Goal: Task Accomplishment & Management: Manage account settings

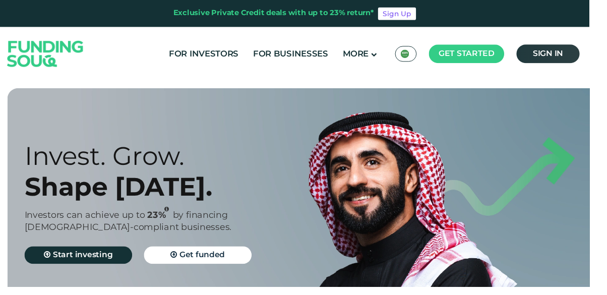
click at [585, 63] on link "Sign in" at bounding box center [564, 55] width 65 height 19
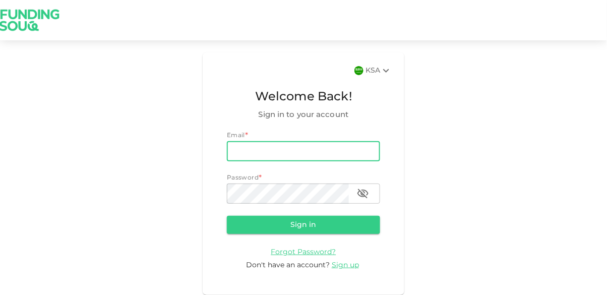
click at [333, 153] on input "email" at bounding box center [303, 151] width 153 height 20
type input "tanveer.hayat@gmail.com"
click at [227, 216] on button "Sign in" at bounding box center [303, 225] width 153 height 18
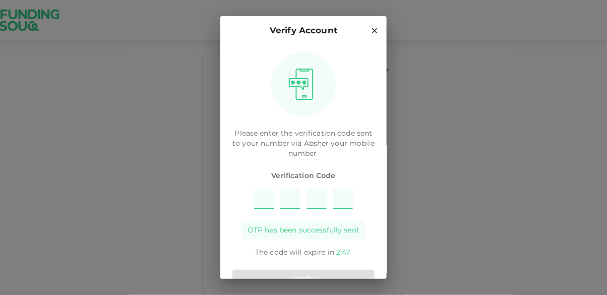
click at [263, 203] on input "Please enter OTP character 1" at bounding box center [264, 199] width 20 height 20
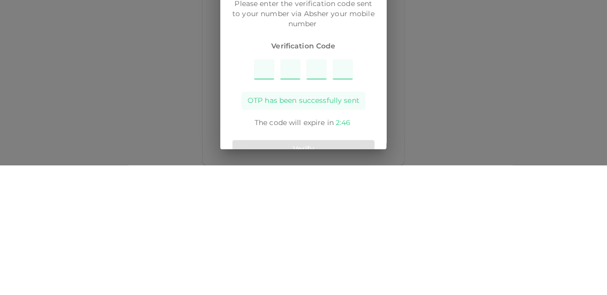
type input "9"
type input "4"
type input "3"
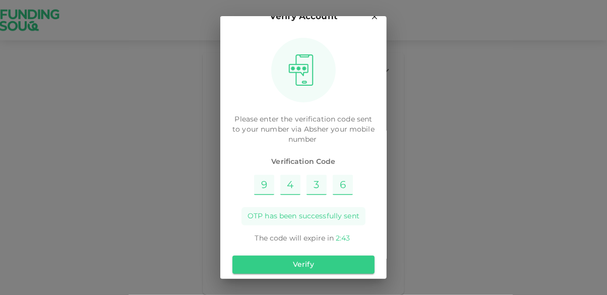
scroll to position [23, 0]
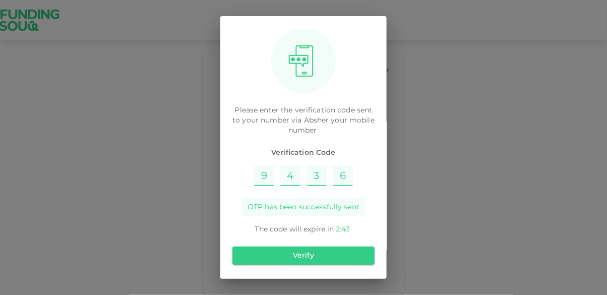
type input "6"
click at [347, 254] on button "Verify" at bounding box center [304, 256] width 142 height 18
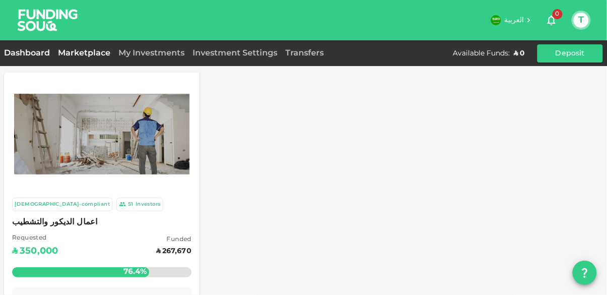
click at [19, 54] on link "Dashboard" at bounding box center [29, 53] width 50 height 8
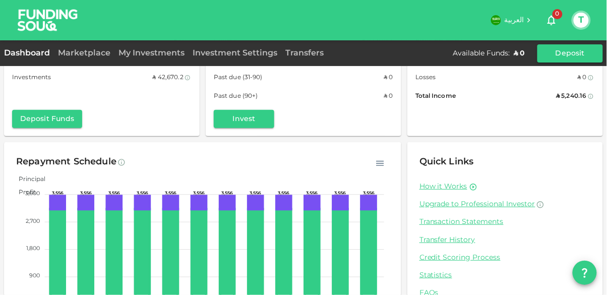
scroll to position [74, 0]
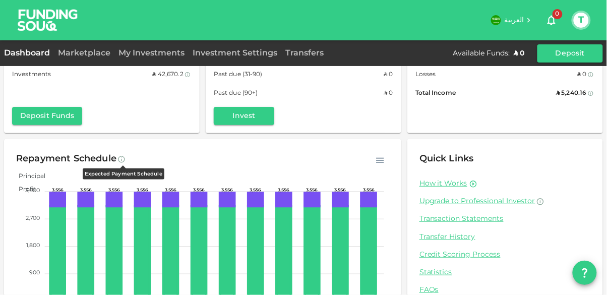
click at [122, 155] on icon at bounding box center [122, 159] width 8 height 8
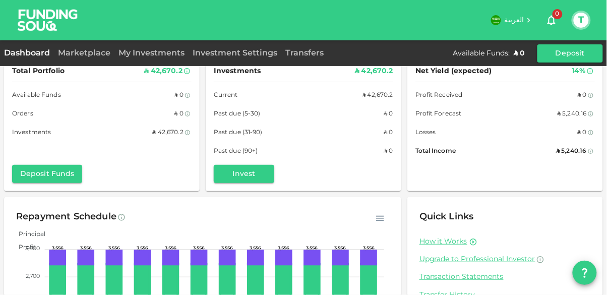
scroll to position [5, 0]
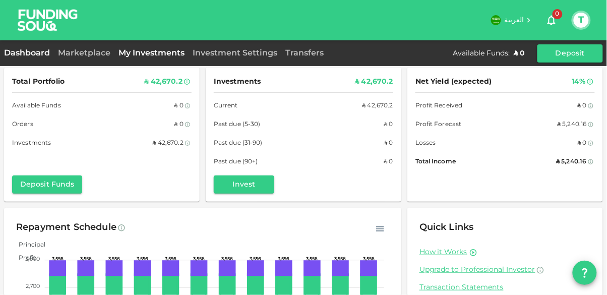
click at [129, 55] on link "My Investments" at bounding box center [152, 53] width 74 height 8
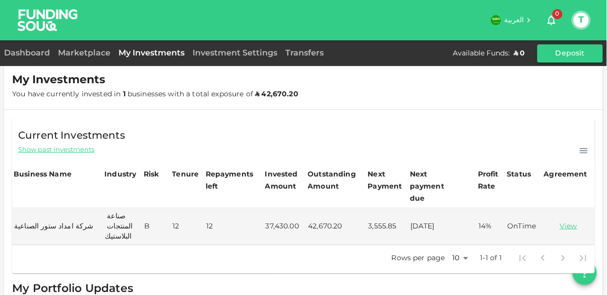
scroll to position [40, 0]
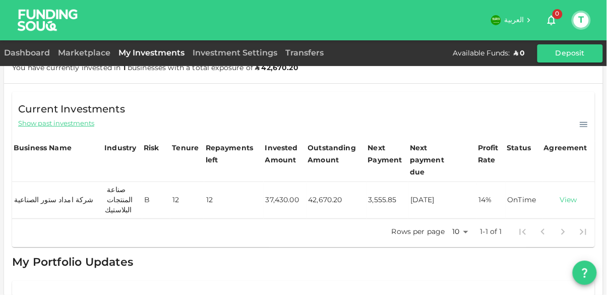
click at [570, 196] on link "View" at bounding box center [569, 201] width 48 height 10
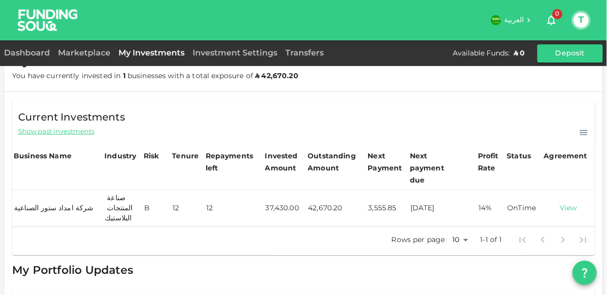
scroll to position [0, 0]
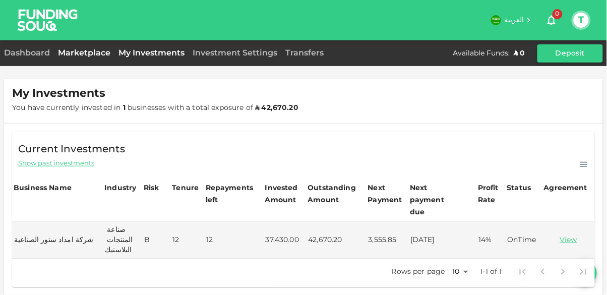
click at [73, 56] on link "Marketplace" at bounding box center [84, 53] width 61 height 8
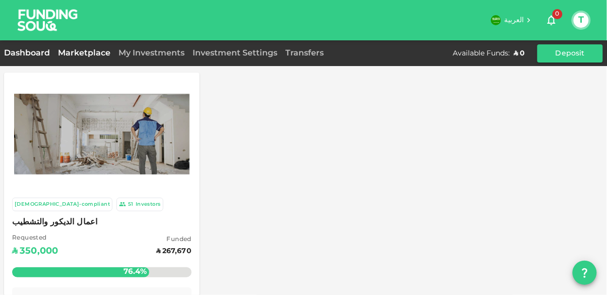
click at [29, 50] on link "Dashboard" at bounding box center [29, 53] width 50 height 8
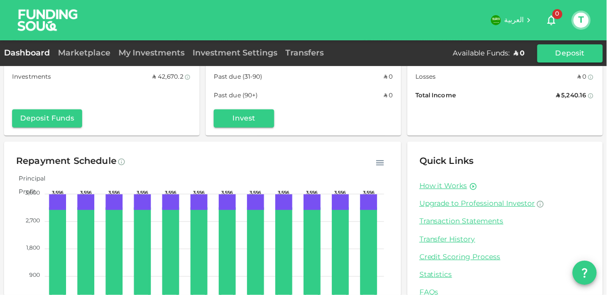
scroll to position [74, 0]
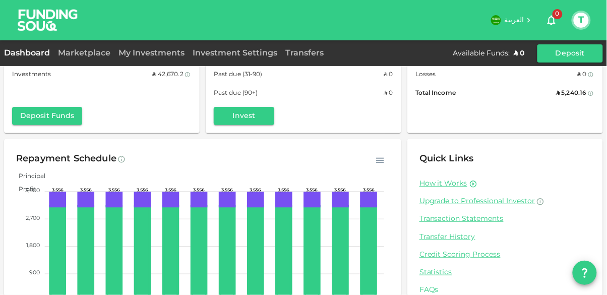
click at [432, 294] on link "FAQs" at bounding box center [506, 291] width 172 height 10
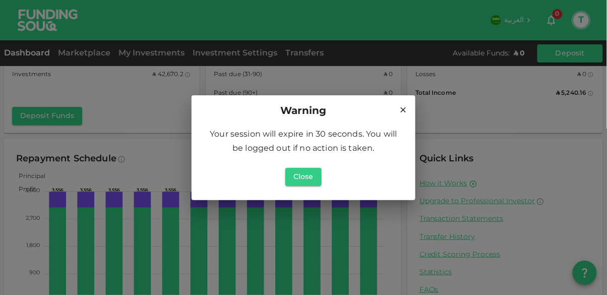
click at [172, 58] on div "Warning Your session will expire in 30 seconds. You will be logged out if no ac…" at bounding box center [303, 147] width 607 height 295
click at [311, 183] on button "Close" at bounding box center [304, 177] width 36 height 18
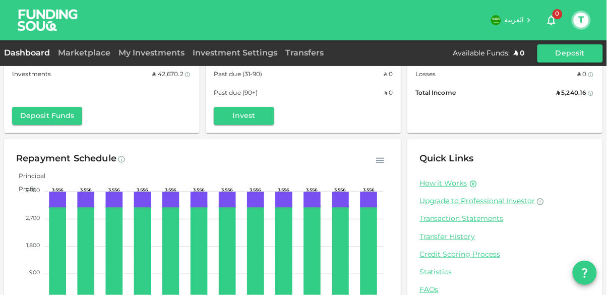
scroll to position [27, 0]
click at [445, 268] on link "Statistics" at bounding box center [506, 273] width 172 height 10
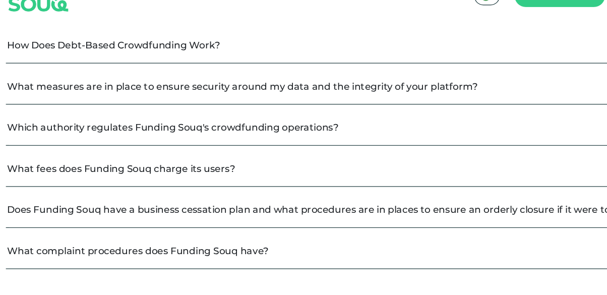
scroll to position [336, 0]
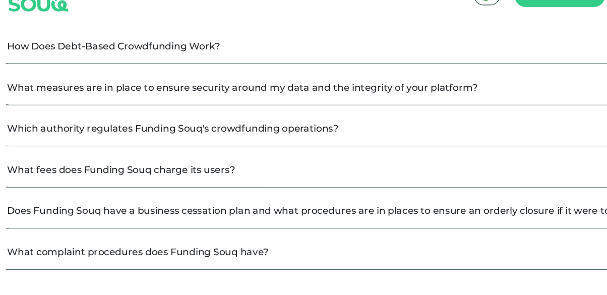
click at [107, 207] on button "What fees does Funding Souq charge its users?" at bounding box center [299, 205] width 589 height 30
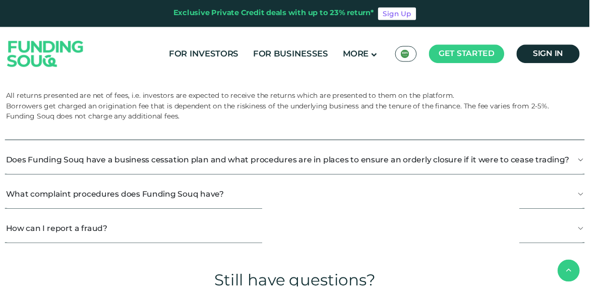
scroll to position [464, 0]
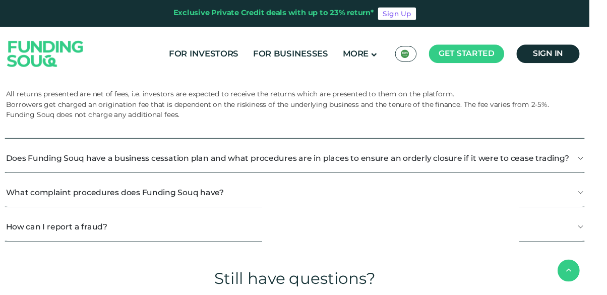
click at [144, 236] on button "How can I report a fraud?" at bounding box center [303, 233] width 597 height 30
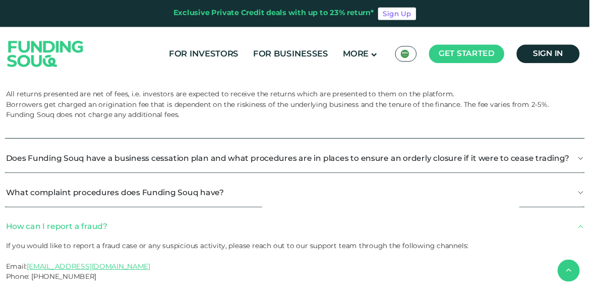
click at [114, 194] on button "What complaint procedures does Funding Souq have?" at bounding box center [303, 198] width 597 height 30
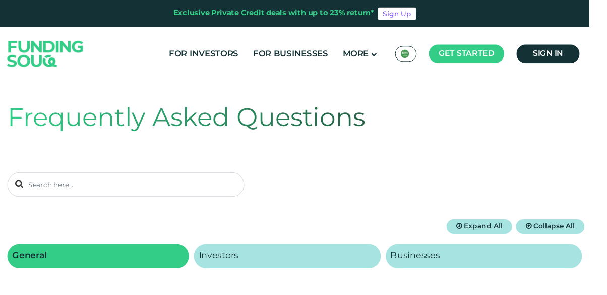
scroll to position [0, 0]
